Goal: Find specific page/section: Find specific page/section

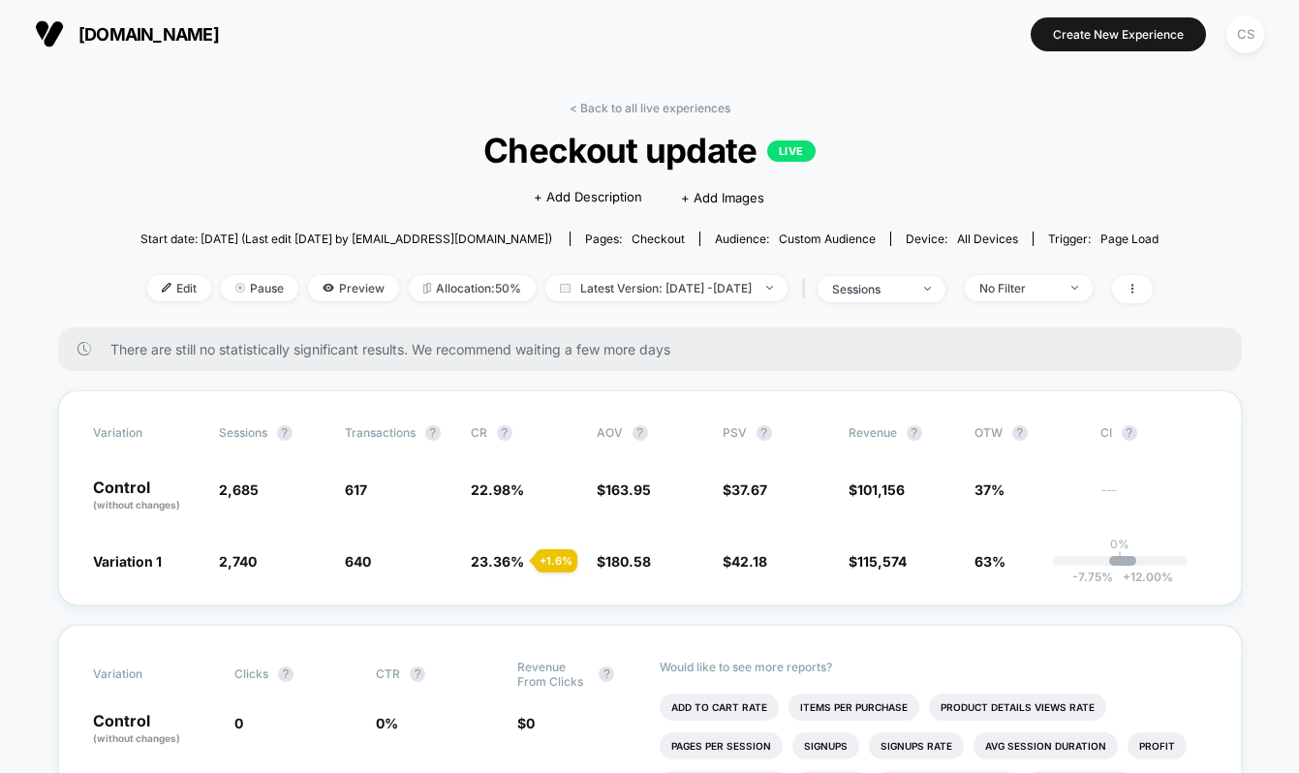
click at [1225, 38] on button "CS" at bounding box center [1244, 35] width 49 height 40
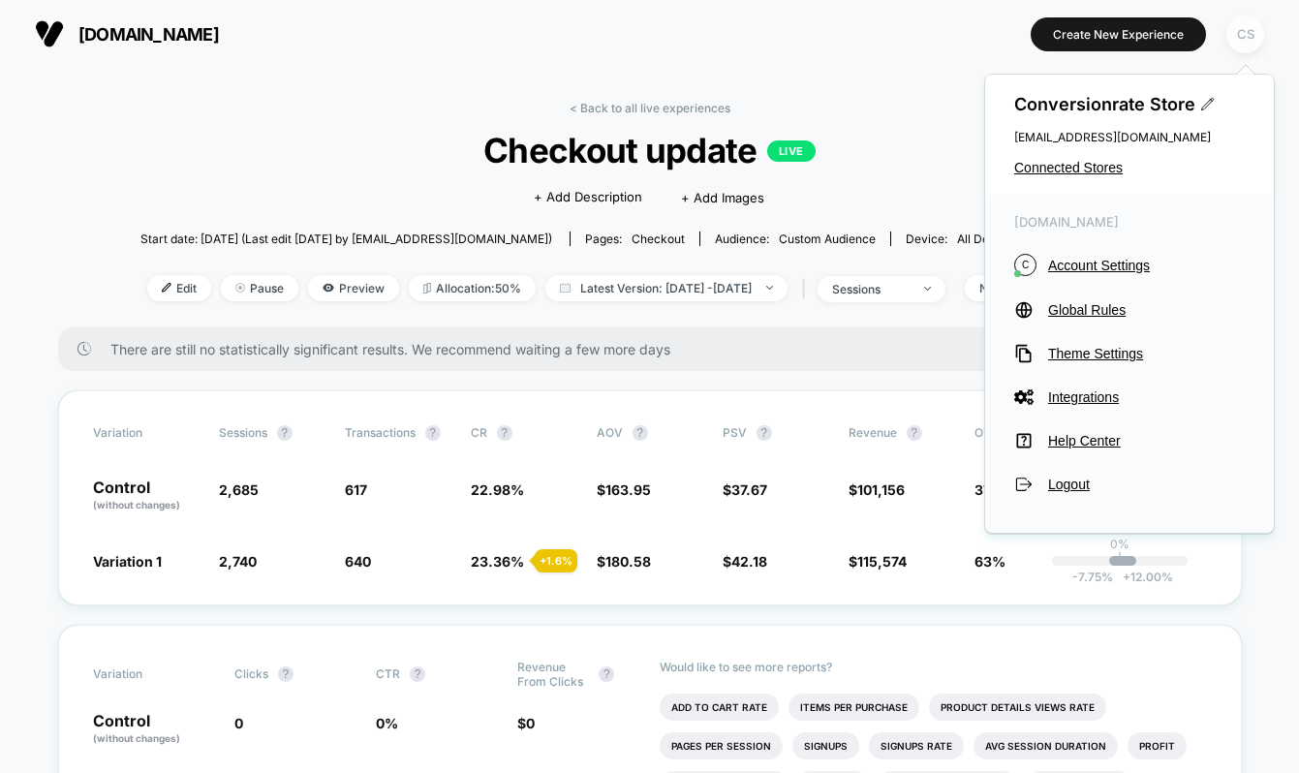
click at [1246, 29] on div "CS" at bounding box center [1245, 34] width 38 height 38
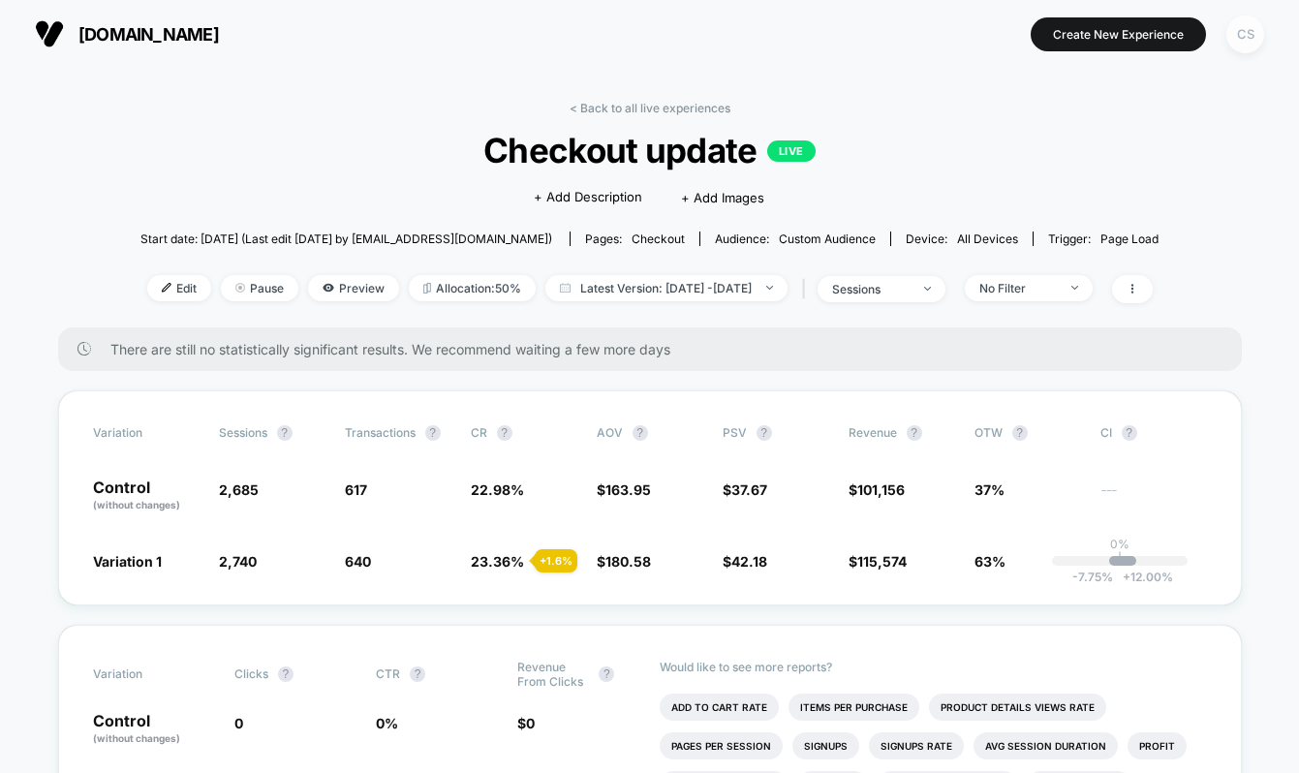
click at [1246, 29] on div "CS" at bounding box center [1245, 34] width 38 height 38
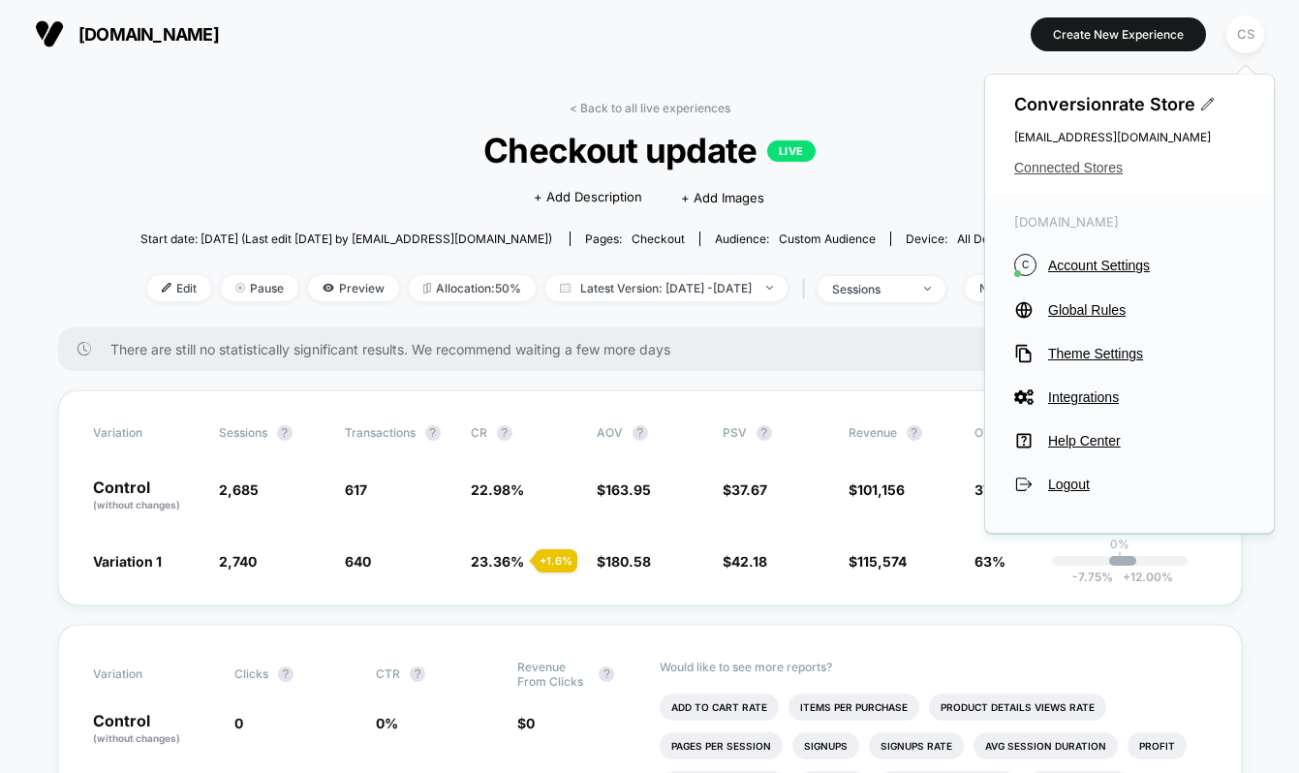
click at [1087, 165] on span "Connected Stores" at bounding box center [1129, 167] width 231 height 15
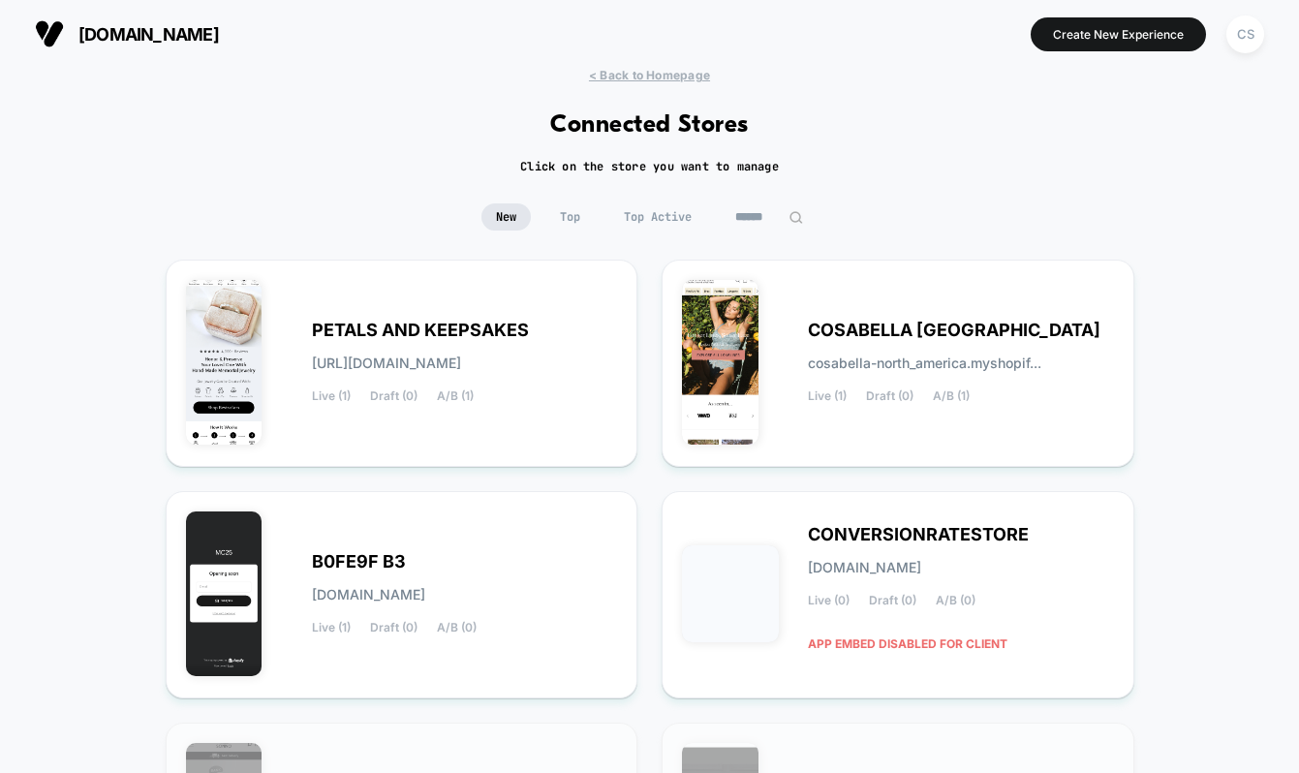
click at [120, 46] on button "[DOMAIN_NAME]" at bounding box center [127, 33] width 196 height 31
